Goal: Information Seeking & Learning: Check status

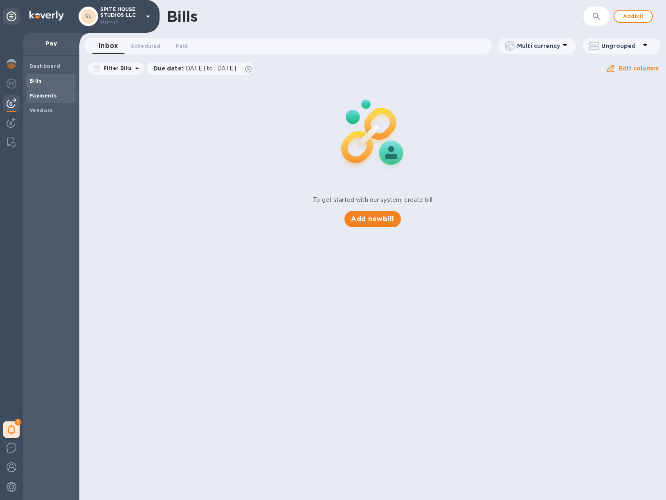
click at [36, 94] on b "Payments" at bounding box center [42, 96] width 27 height 6
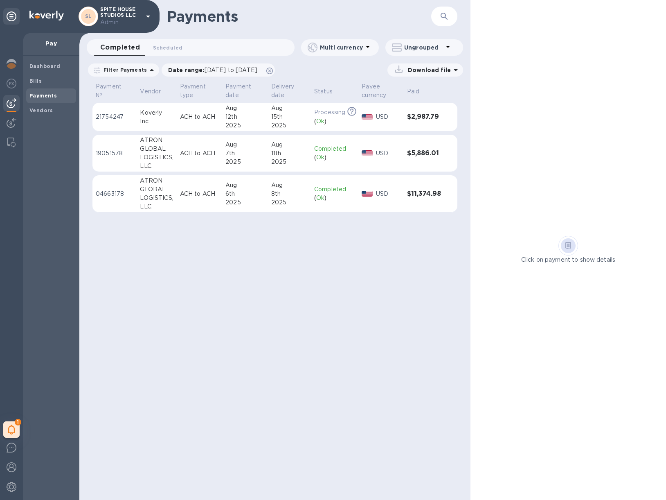
click at [206, 149] on p "ACH to ACH" at bounding box center [199, 153] width 39 height 9
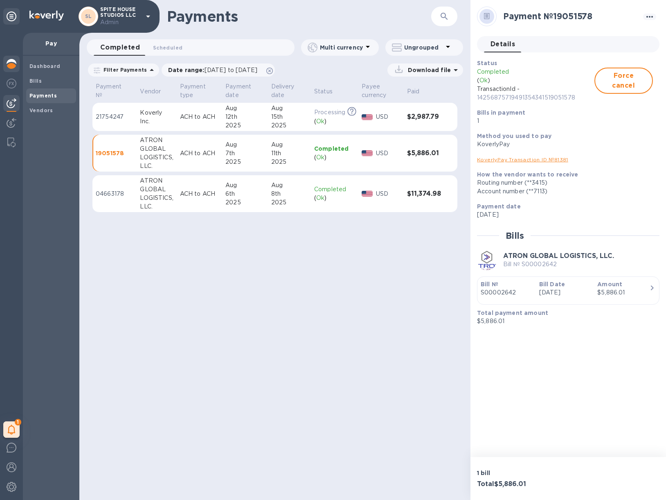
click at [7, 61] on img at bounding box center [12, 64] width 10 height 10
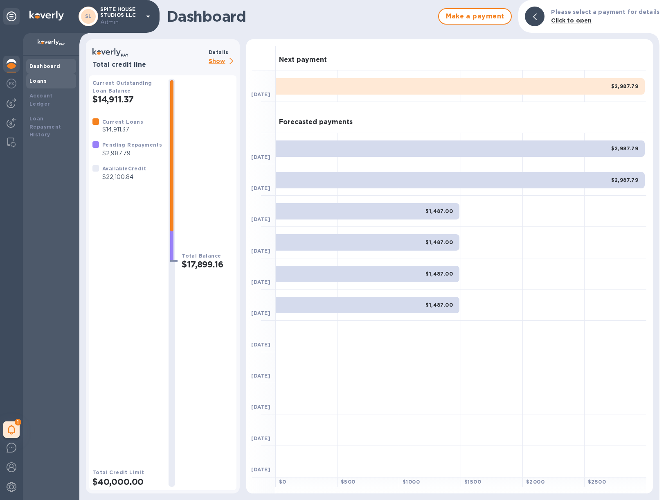
click at [34, 83] on b "Loans" at bounding box center [37, 81] width 17 height 6
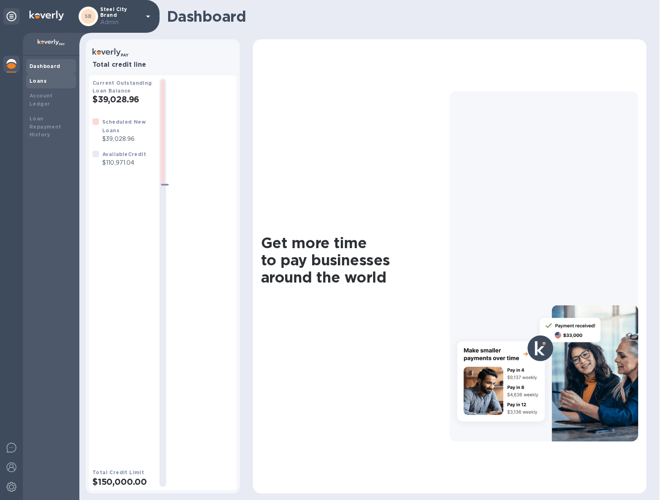
click at [53, 83] on div "Loans" at bounding box center [50, 81] width 43 height 8
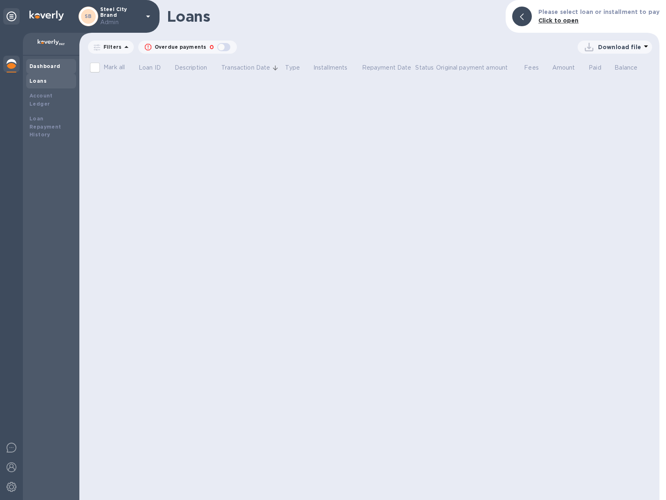
click at [48, 67] on b "Dashboard" at bounding box center [44, 66] width 31 height 6
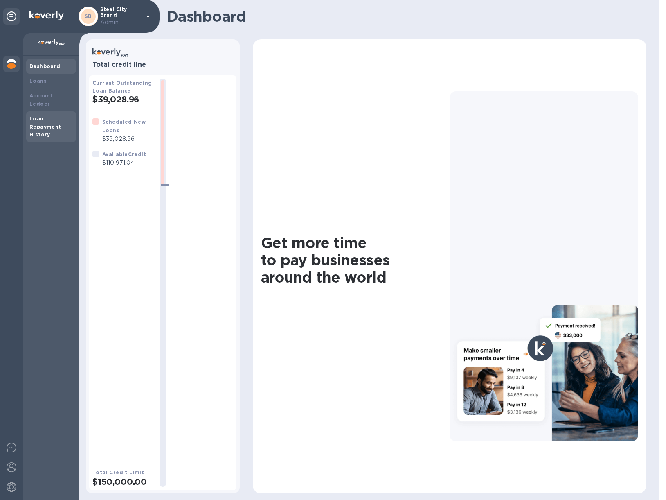
click at [51, 120] on b "Loan Repayment History" at bounding box center [45, 126] width 32 height 23
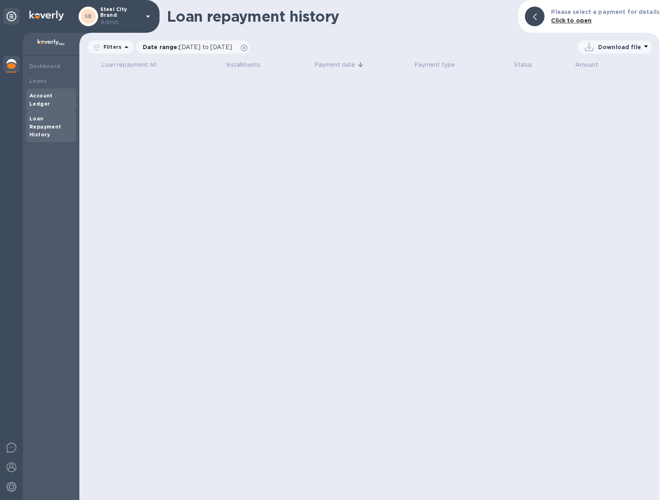
click at [50, 99] on div "Account Ledger" at bounding box center [50, 100] width 43 height 16
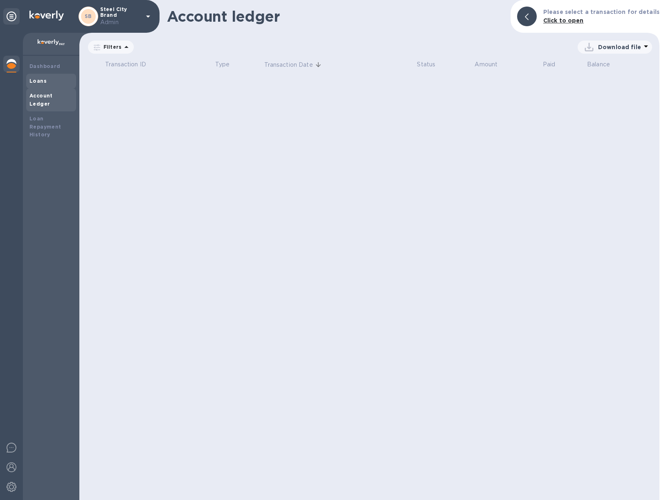
click at [48, 79] on div "Loans" at bounding box center [50, 81] width 43 height 8
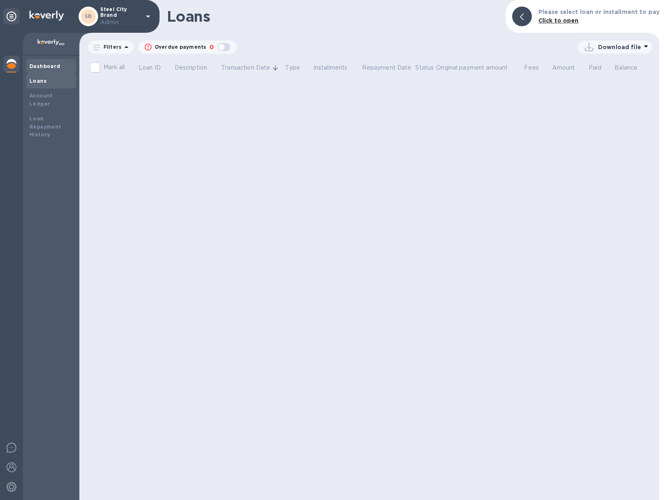
click at [48, 67] on b "Dashboard" at bounding box center [44, 66] width 31 height 6
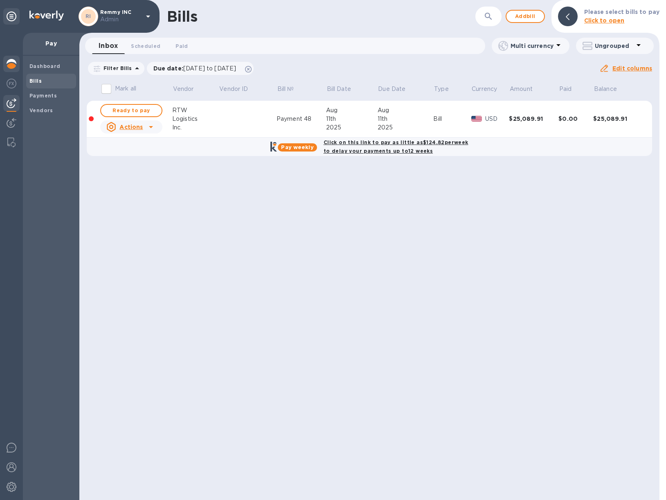
click at [12, 63] on img at bounding box center [12, 64] width 10 height 10
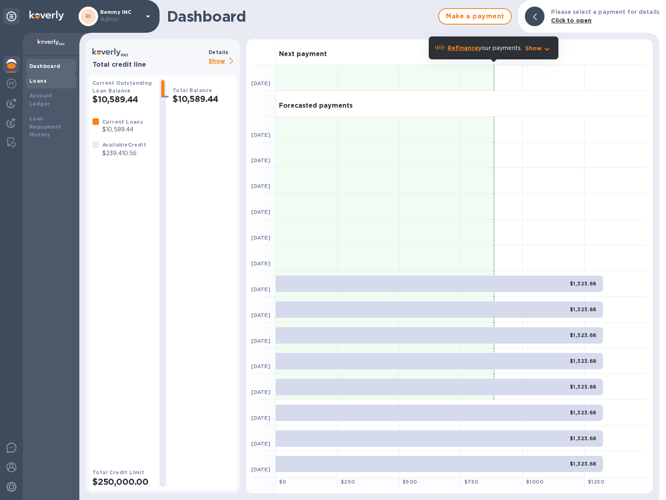
click at [46, 82] on div "Loans" at bounding box center [50, 81] width 43 height 8
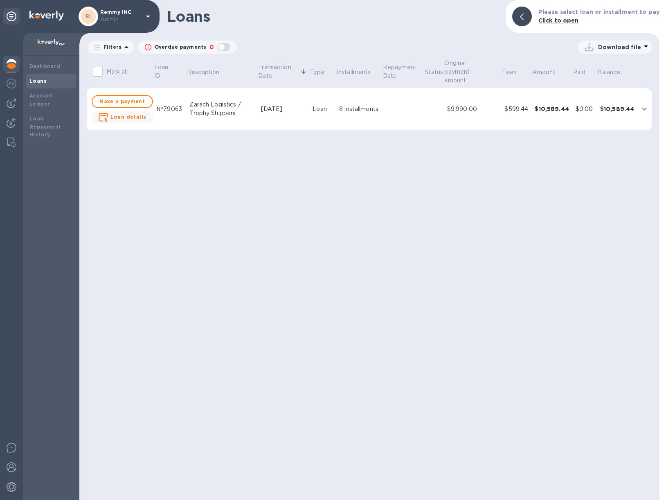
click at [296, 119] on td "Aug 5, 2025" at bounding box center [284, 109] width 52 height 43
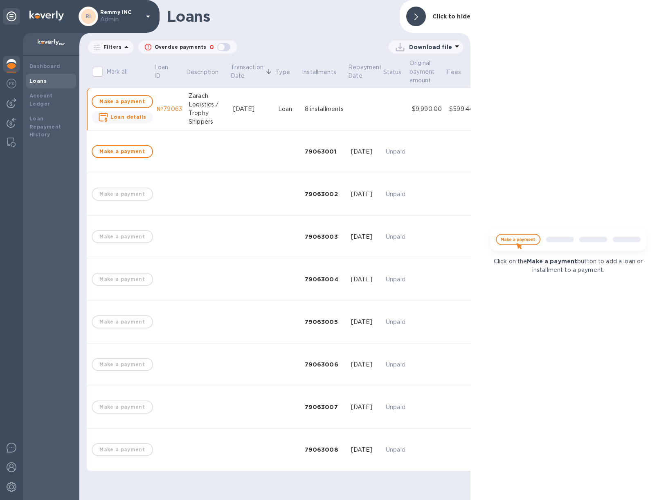
click at [294, 111] on div "Loan" at bounding box center [288, 109] width 20 height 9
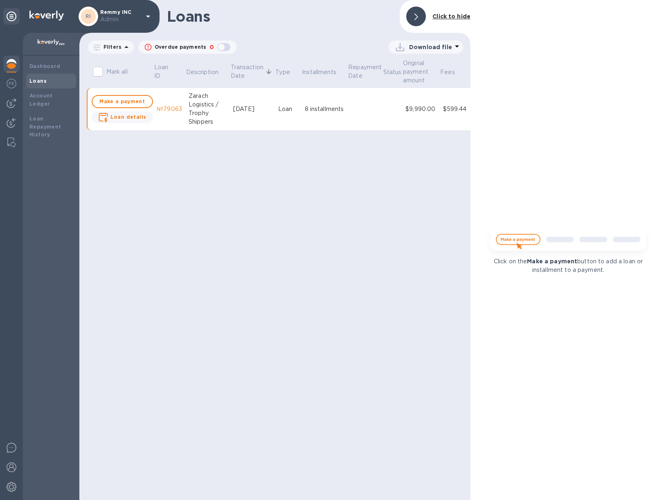
click at [421, 15] on div at bounding box center [416, 17] width 20 height 20
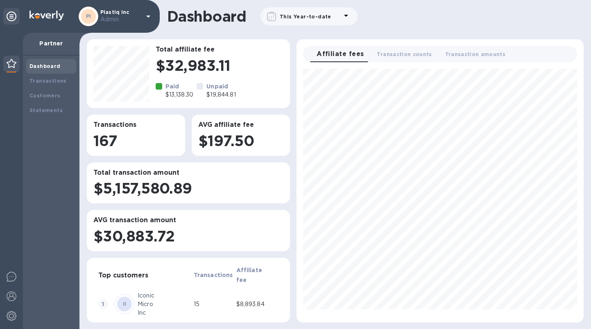
scroll to position [247, 280]
click at [398, 55] on span "Transaction counts 0" at bounding box center [404, 54] width 55 height 9
click at [471, 56] on span "Transaction amounts 0" at bounding box center [478, 54] width 61 height 9
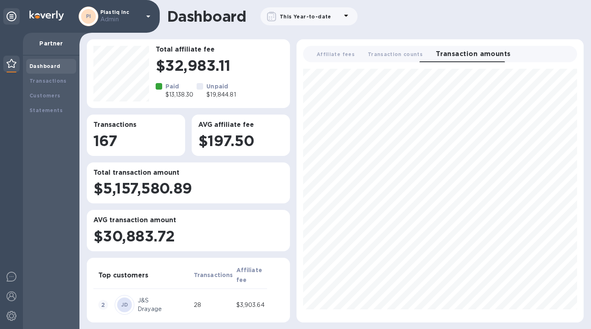
scroll to position [0, 0]
click at [44, 93] on b "Customers" at bounding box center [44, 96] width 31 height 6
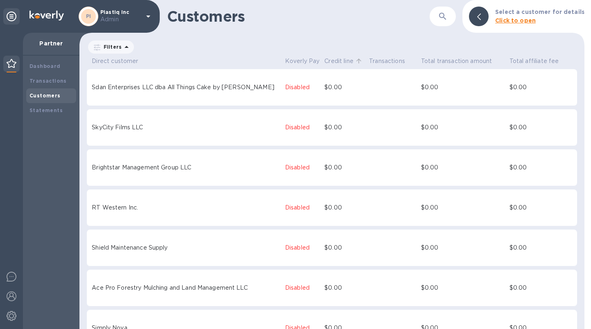
click at [355, 63] on icon at bounding box center [358, 60] width 7 height 7
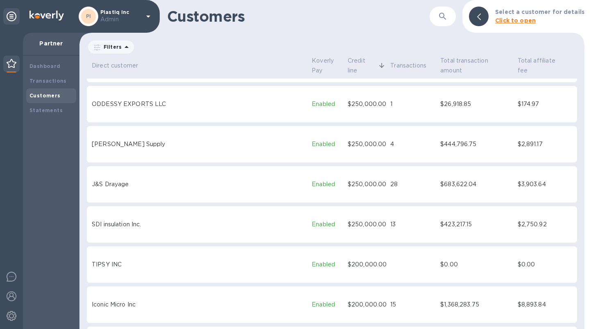
scroll to position [74, 0]
click at [41, 62] on div "Dashboard" at bounding box center [50, 66] width 43 height 8
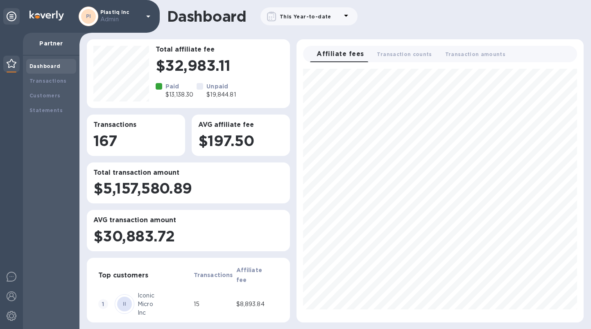
scroll to position [247, 280]
click at [52, 82] on b "Transactions" at bounding box center [47, 81] width 37 height 6
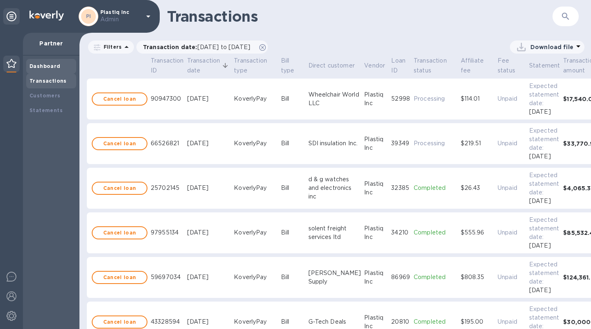
click at [51, 66] on b "Dashboard" at bounding box center [44, 66] width 31 height 6
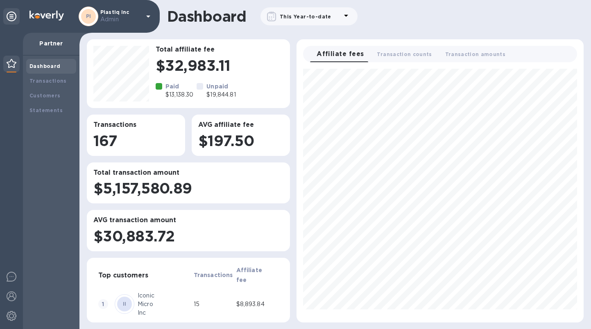
scroll to position [247, 280]
click at [48, 97] on b "Customers" at bounding box center [44, 96] width 31 height 6
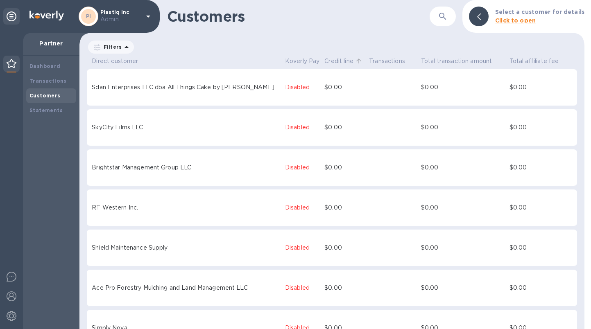
click at [355, 62] on icon at bounding box center [358, 60] width 7 height 7
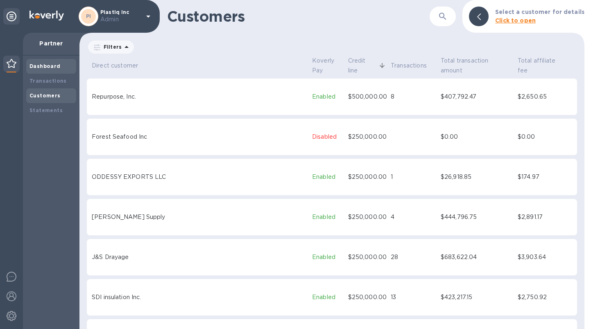
click at [40, 64] on b "Dashboard" at bounding box center [44, 66] width 31 height 6
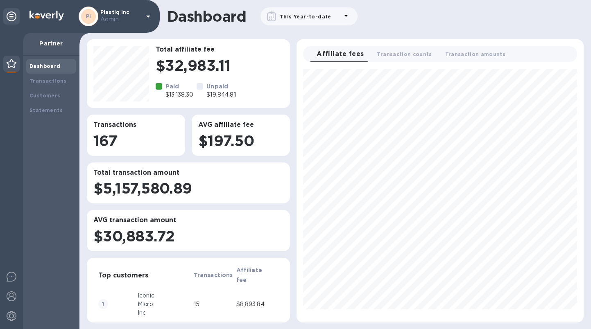
scroll to position [247, 280]
click at [395, 51] on span "Transaction counts 0" at bounding box center [404, 54] width 55 height 9
click at [341, 55] on span "Affiliate fees 0" at bounding box center [335, 54] width 38 height 9
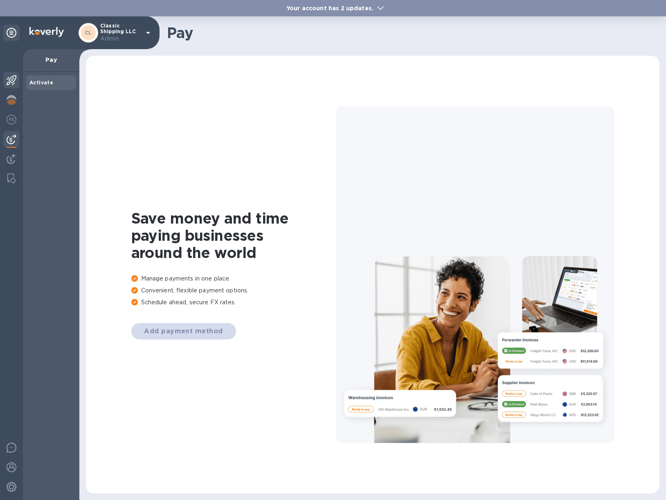
click at [16, 84] on img at bounding box center [12, 80] width 10 height 10
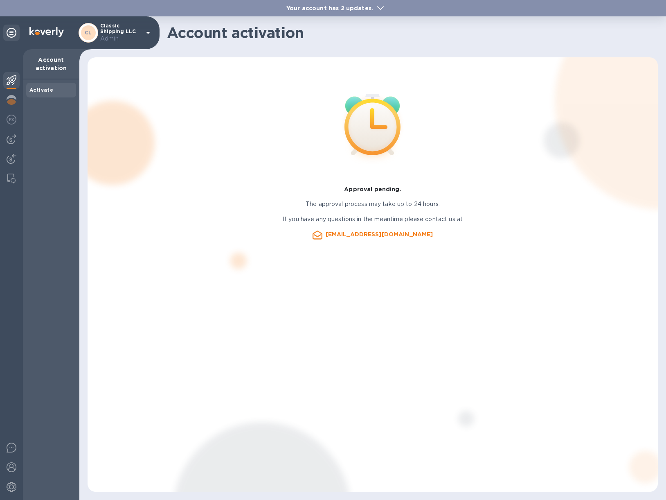
click at [377, 5] on span at bounding box center [380, 8] width 7 height 8
